Goal: Communication & Community: Share content

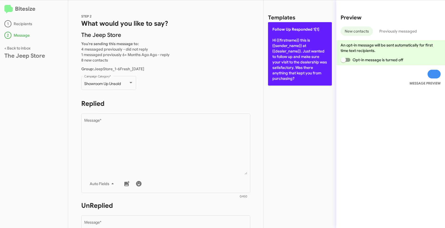
click at [291, 39] on p "Follow Up Responded 1[1] Hi {{firstname}} this is {{sender_name}} at {{dealer_n…" at bounding box center [300, 53] width 64 height 63
type textarea "Hi {{firstname}} this is {{sender_name}} at {{dealer_name}}. Just wanted to fol…"
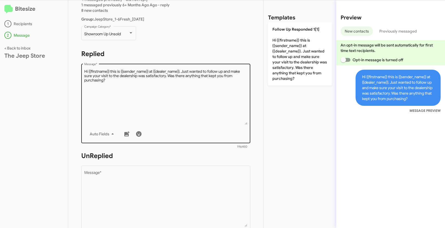
scroll to position [150, 0]
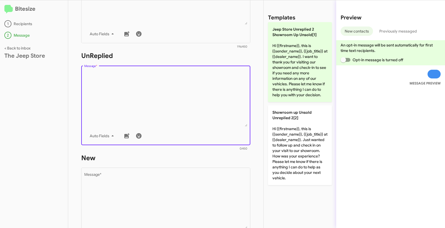
click at [187, 104] on textarea "Message *" at bounding box center [166, 99] width 164 height 56
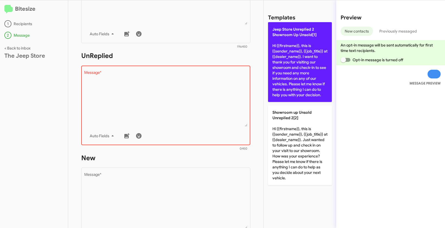
click at [302, 58] on p "Jeep Store Unreplied 2 Showroom Up Unsold[1] Hi {{firstname}}, this is {{sender…" at bounding box center [300, 62] width 64 height 80
type textarea "Hi {{firstname}}, this is {{sender_name}}, {{job_title}} at {{dealer_name}}. I …"
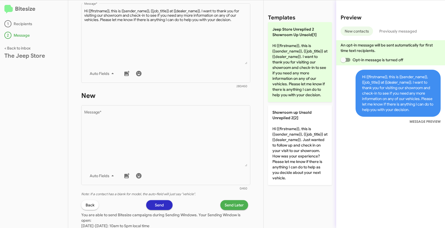
scroll to position [243, 0]
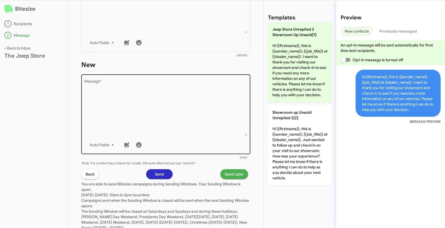
click at [184, 111] on textarea "Message *" at bounding box center [166, 108] width 164 height 56
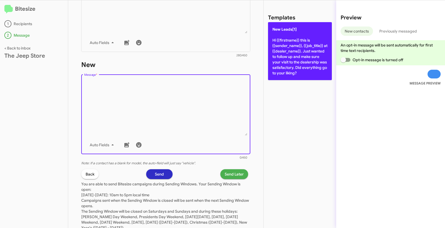
click at [296, 51] on p "New Leads[1] Hi {{firstname}} this is {{sender_name}}, {{job_title}} at {{deale…" at bounding box center [300, 51] width 64 height 58
type textarea "Hi {{firstname}} this is {{sender_name}}, {{job_title}} at {{dealer_name}}. Jus…"
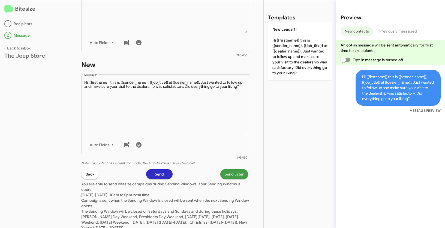
click at [241, 173] on button "Send Later" at bounding box center [235, 174] width 28 height 10
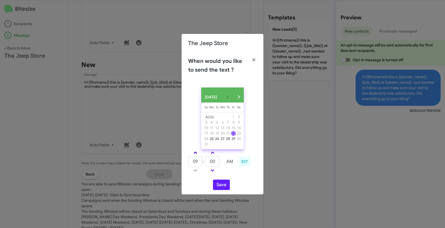
click at [195, 153] on span at bounding box center [196, 153] width 4 height 4
type input "01"
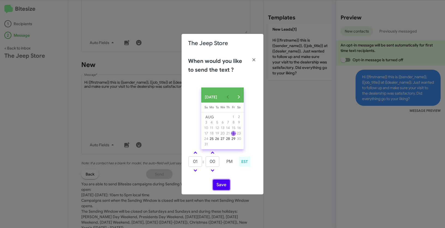
click at [227, 188] on button "Save" at bounding box center [221, 184] width 17 height 10
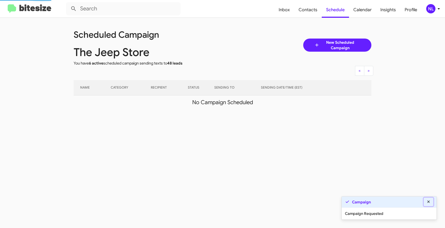
click at [429, 201] on icon at bounding box center [429, 202] width 5 height 4
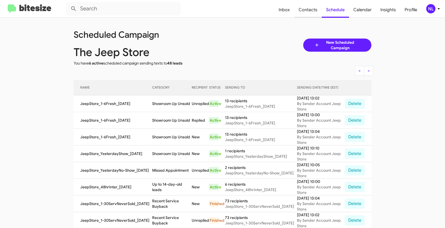
click at [312, 10] on span "Contacts" at bounding box center [309, 10] width 28 height 16
type input "in:groups"
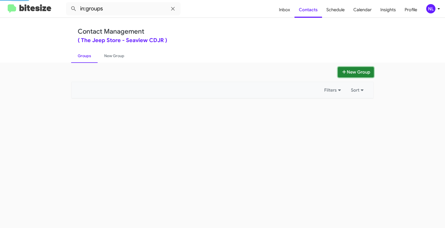
click at [354, 72] on button "New Group" at bounding box center [356, 72] width 36 height 10
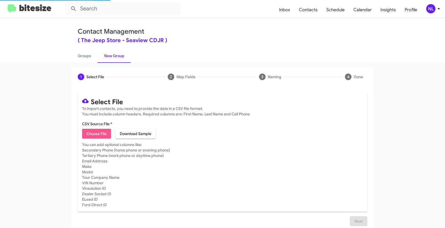
click at [95, 136] on span "Choose File" at bounding box center [97, 134] width 20 height 10
type input "JeepStore_7-90_08-22-25"
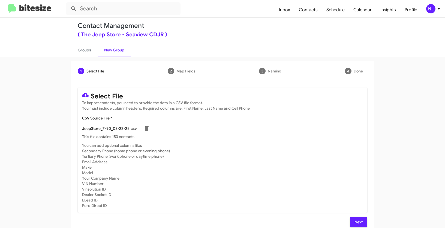
scroll to position [11, 0]
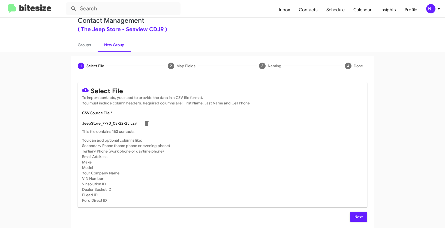
click at [360, 213] on span "Next" at bounding box center [359, 217] width 9 height 10
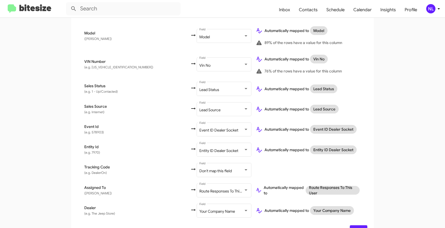
scroll to position [309, 0]
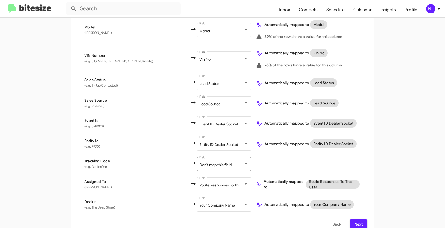
click at [200, 162] on span "Don't map this field" at bounding box center [216, 164] width 32 height 5
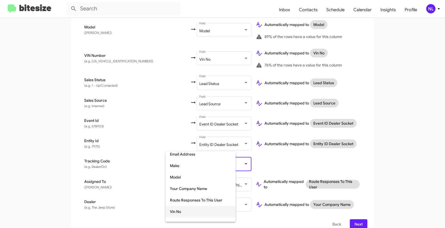
scroll to position [149, 0]
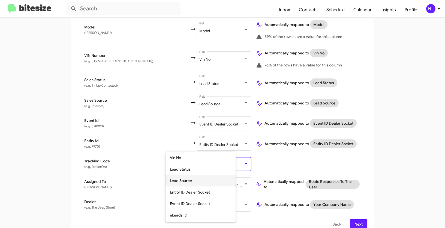
click at [188, 180] on span "Lead Source" at bounding box center [200, 180] width 61 height 11
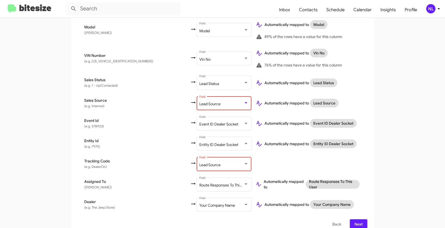
click at [200, 101] on span "Lead Source" at bounding box center [210, 103] width 21 height 5
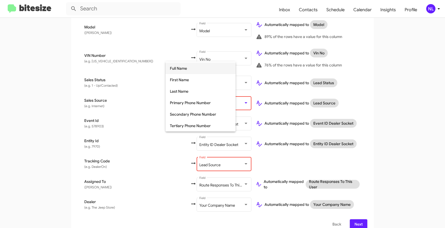
scroll to position [0, 0]
click at [181, 69] on span "Don't map this field" at bounding box center [200, 66] width 61 height 11
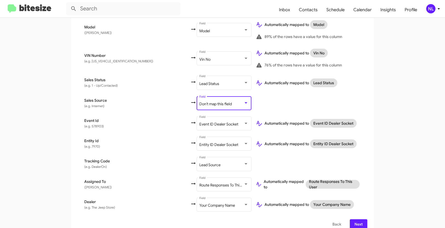
click at [356, 219] on span "Next" at bounding box center [359, 224] width 9 height 10
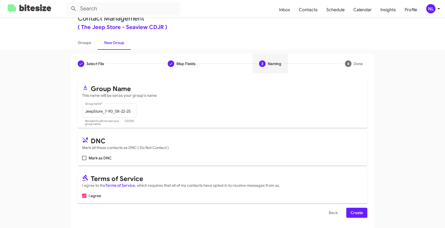
scroll to position [14, 0]
click at [357, 217] on span "Create" at bounding box center [357, 212] width 12 height 10
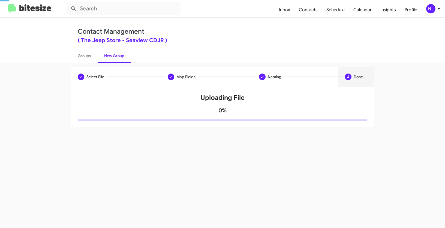
scroll to position [0, 0]
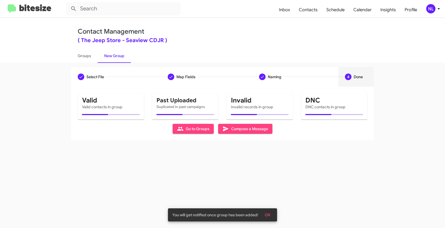
click at [270, 215] on span "OK" at bounding box center [268, 215] width 6 height 10
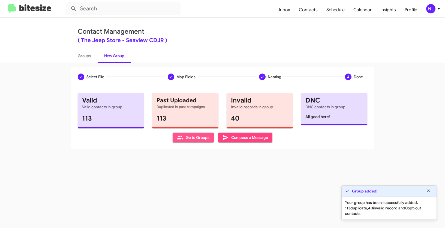
click at [192, 138] on span "Go to Groups" at bounding box center [193, 137] width 32 height 10
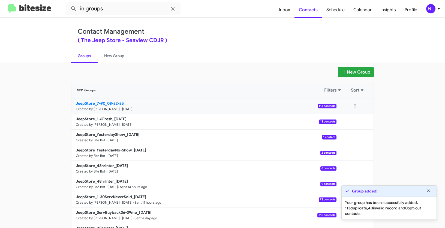
drag, startPoint x: 56, startPoint y: 103, endPoint x: 106, endPoint y: 102, distance: 50.2
click at [106, 102] on app-groups "New Group 1831 Groups Filters Sort JeepStore_7-90_08-22-25 Created by Nen Limba…" at bounding box center [222, 167] width 445 height 201
copy b "JeepStore_7-90_"
click at [115, 11] on input "in:groups" at bounding box center [123, 8] width 115 height 13
paste input "JeepStore_7-90_"
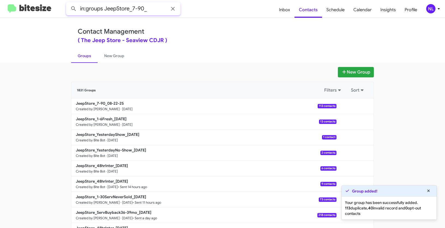
type input "in:groups JeepStore_7-90_"
click at [68, 3] on button at bounding box center [73, 8] width 11 height 11
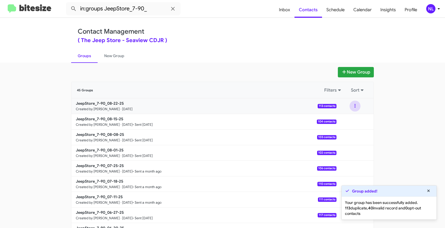
click at [351, 106] on button at bounding box center [355, 105] width 11 height 11
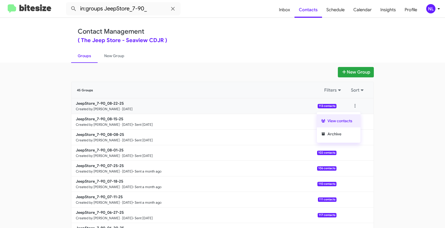
click at [347, 121] on button "View contacts" at bounding box center [339, 120] width 44 height 13
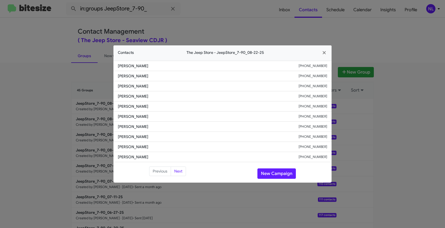
drag, startPoint x: 117, startPoint y: 87, endPoint x: 167, endPoint y: 87, distance: 49.4
click at [167, 87] on li "Jessica Rehill +17025759547" at bounding box center [223, 86] width 218 height 10
copy span "Jessica Rehill"
click at [277, 175] on button "New Campaign" at bounding box center [277, 173] width 38 height 10
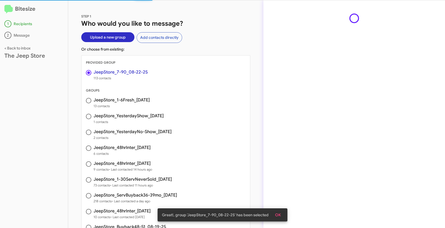
click at [281, 218] on button "OK" at bounding box center [278, 215] width 14 height 10
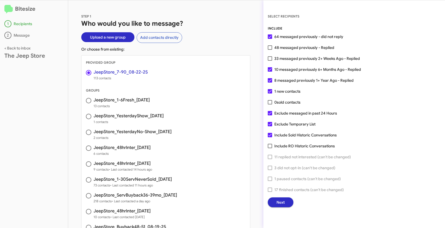
click at [285, 202] on button "Next" at bounding box center [281, 202] width 26 height 10
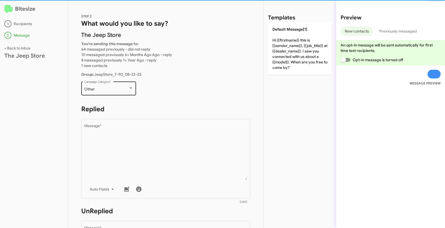
click at [125, 90] on div "Other" at bounding box center [106, 89] width 44 height 4
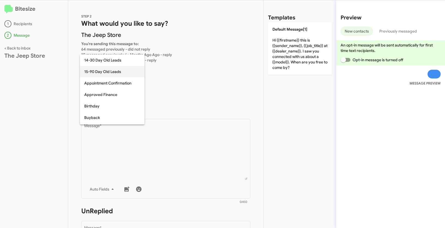
click at [99, 70] on span "15-90 Day Old Leads" at bounding box center [112, 71] width 56 height 11
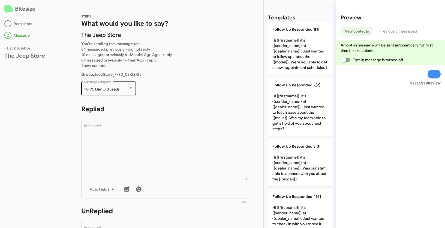
drag, startPoint x: 83, startPoint y: 87, endPoint x: 123, endPoint y: 88, distance: 40.1
click at [123, 88] on div "15-90 Day Old Leads Campaign Category *" at bounding box center [108, 87] width 55 height 15
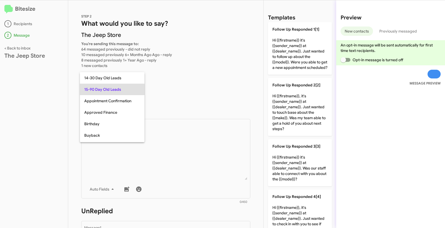
copy span "15-90 Day Old Leads"
click at [144, 136] on mat-option "Buyback" at bounding box center [112, 134] width 65 height 11
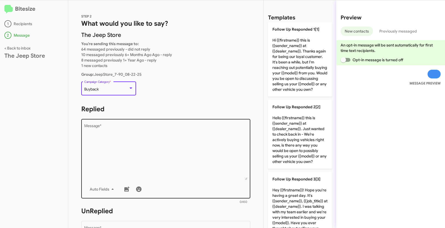
click at [173, 146] on textarea "Message *" at bounding box center [166, 152] width 164 height 56
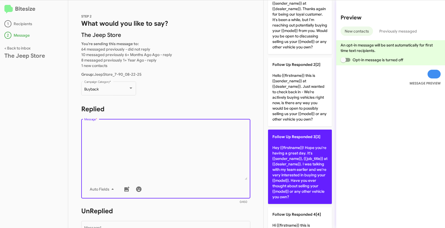
scroll to position [144, 0]
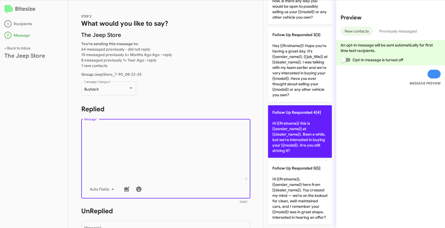
click at [295, 131] on p "Follow Up Responded 4[4] Hi {{firstname}} this is {{sender_name}} at {{dealer_n…" at bounding box center [300, 131] width 64 height 52
type textarea "Hi {{firstname}} this is {{sender_name}} at {{dealer_name}}. Been a while, but …"
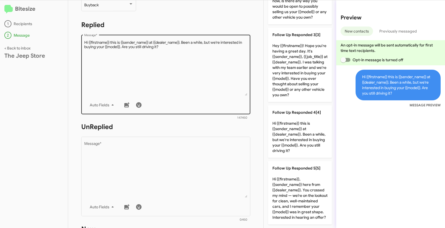
scroll to position [94, 0]
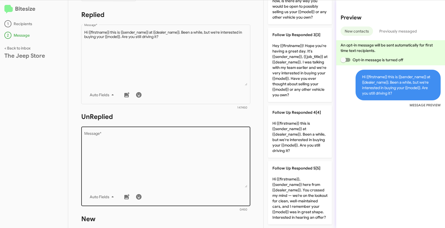
click at [195, 150] on textarea "Message *" at bounding box center [166, 160] width 164 height 56
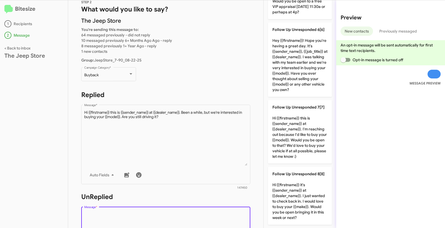
scroll to position [0, 0]
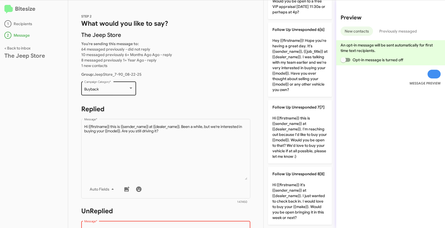
click at [121, 93] on div "Buyback Campaign Category *" at bounding box center [108, 87] width 49 height 15
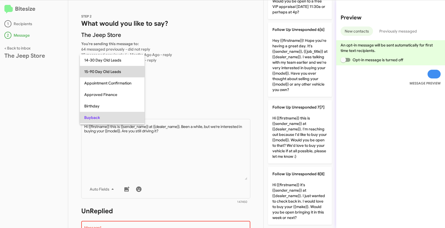
click at [109, 70] on span "15-90 Day Old Leads" at bounding box center [112, 71] width 56 height 11
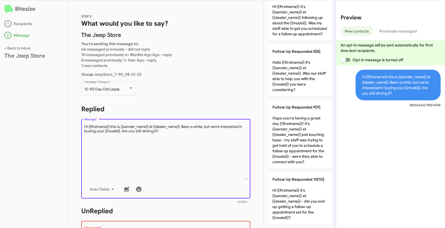
click at [169, 136] on textarea "Message *" at bounding box center [166, 152] width 164 height 56
